Goal: Task Accomplishment & Management: Use online tool/utility

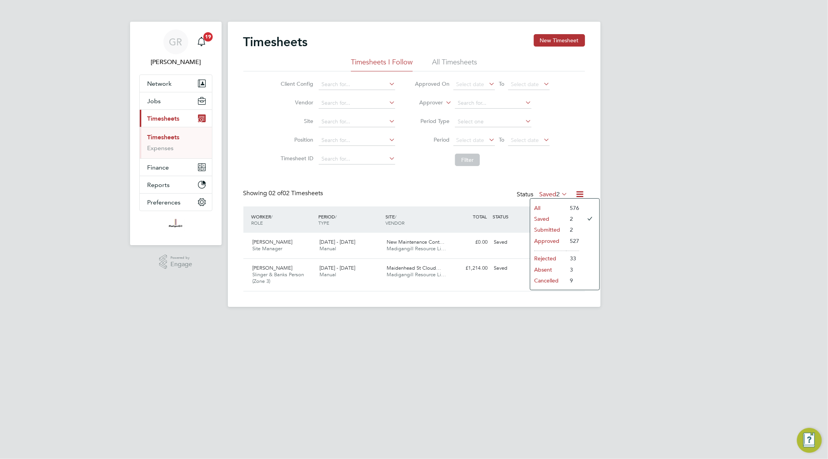
scroll to position [19, 68]
click at [588, 189] on div "Timesheets New Timesheet Timesheets I Follow All Timesheets Client Config Vendo…" at bounding box center [414, 164] width 373 height 285
click at [580, 195] on icon at bounding box center [580, 194] width 10 height 10
click at [537, 216] on li "Export Timesheets" at bounding box center [531, 212] width 103 height 11
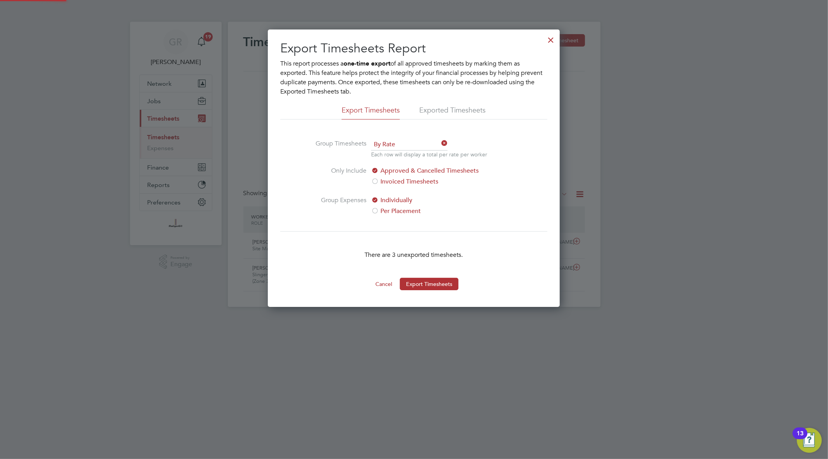
scroll to position [4, 4]
click at [550, 40] on div at bounding box center [551, 38] width 14 height 14
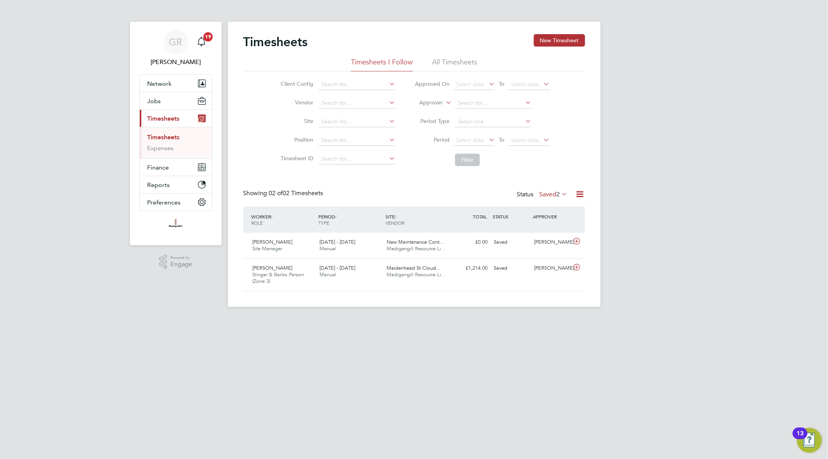
scroll to position [19, 68]
click at [579, 191] on icon at bounding box center [580, 194] width 10 height 10
click at [493, 210] on li "Export Timesheets" at bounding box center [531, 212] width 103 height 11
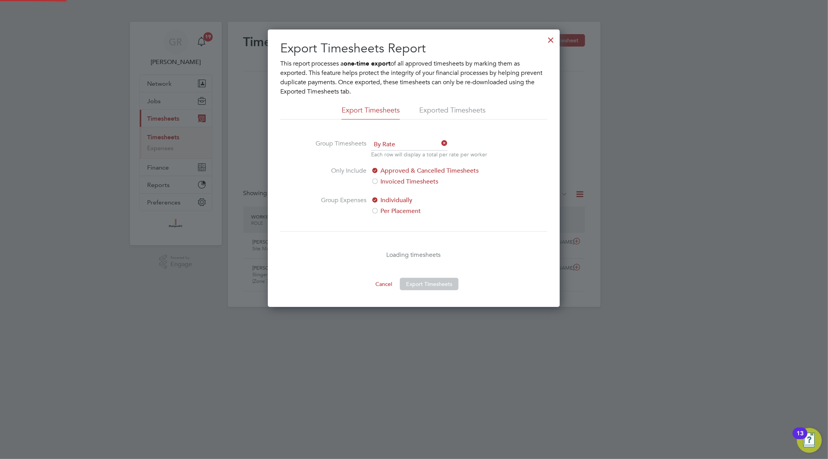
scroll to position [278, 292]
click at [419, 285] on button "Export Timesheets" at bounding box center [429, 284] width 59 height 12
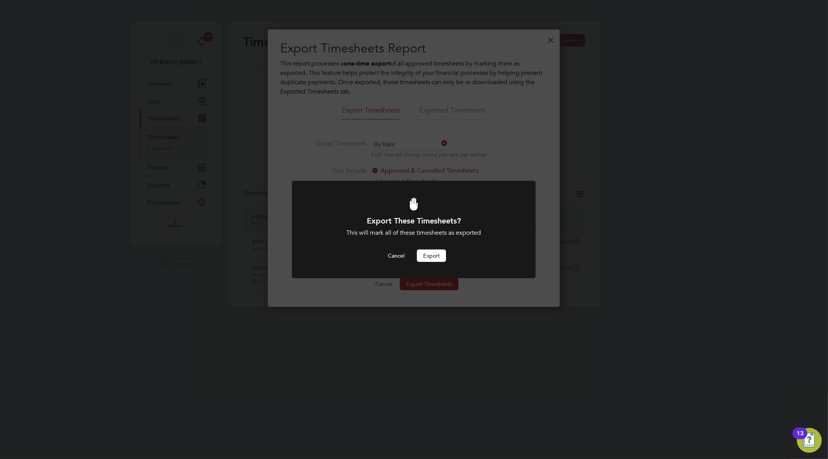
click at [430, 252] on button "Export" at bounding box center [431, 256] width 29 height 12
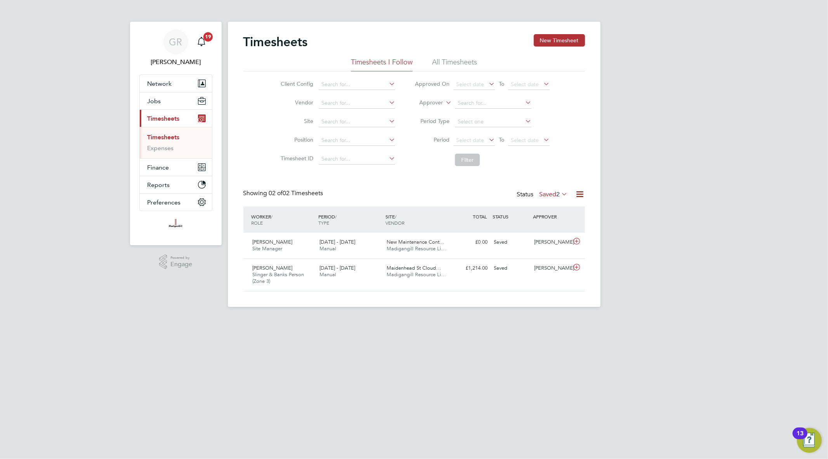
scroll to position [19, 68]
click at [581, 193] on icon at bounding box center [580, 194] width 10 height 10
click at [521, 212] on li "Export Timesheets" at bounding box center [531, 212] width 103 height 11
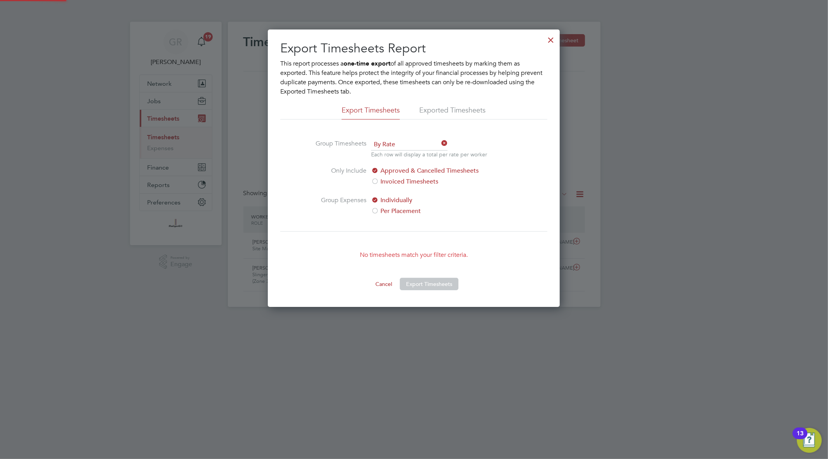
scroll to position [278, 292]
click at [550, 42] on div at bounding box center [551, 38] width 14 height 14
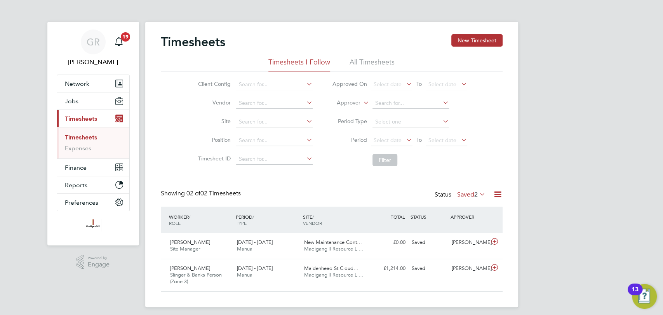
scroll to position [4, 0]
